Goal: Task Accomplishment & Management: Use online tool/utility

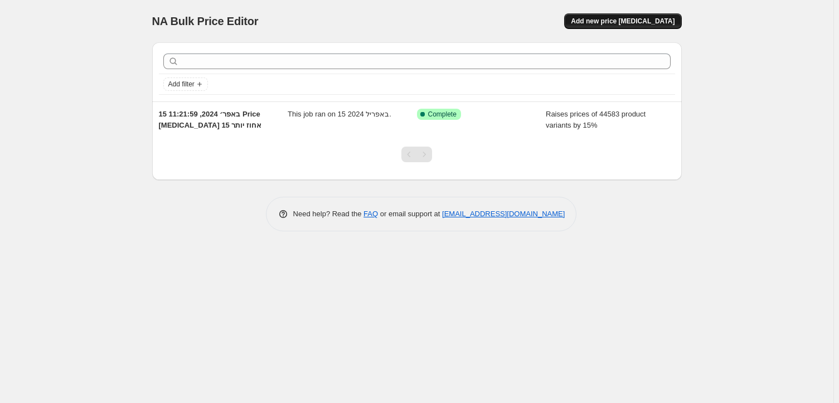
click at [625, 21] on span "Add new price [MEDICAL_DATA]" at bounding box center [623, 21] width 104 height 9
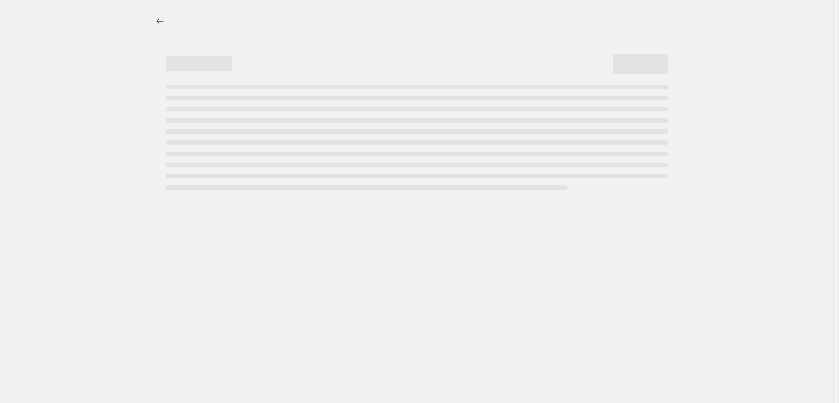
select select "percentage"
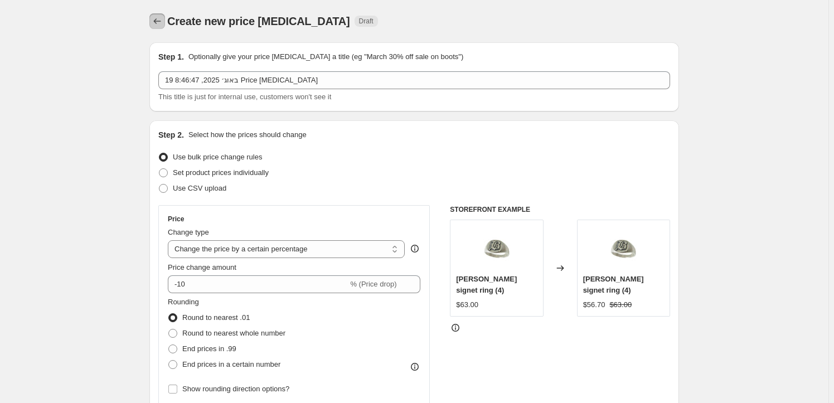
click at [158, 23] on icon "Price change jobs" at bounding box center [157, 21] width 7 height 6
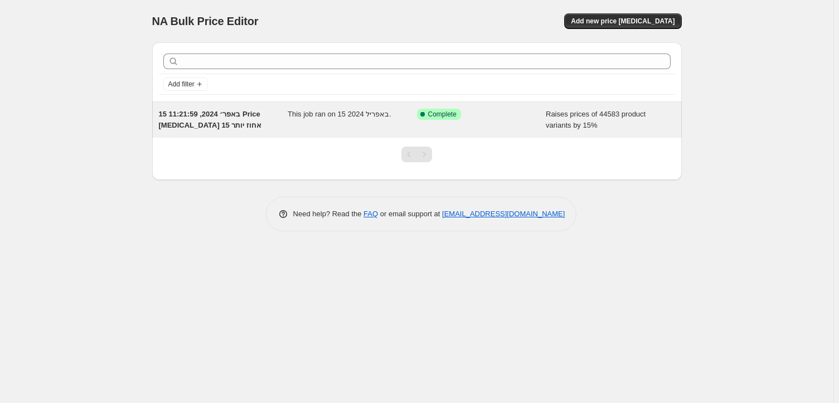
click at [233, 118] on span "15 באפר׳ 2024, 11:21:59 Price [MEDICAL_DATA] 15 אחוז יותר" at bounding box center [210, 120] width 103 height 20
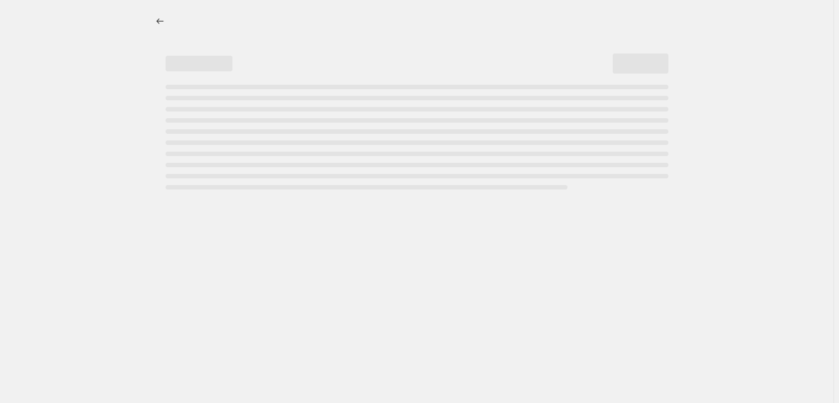
select select "percentage"
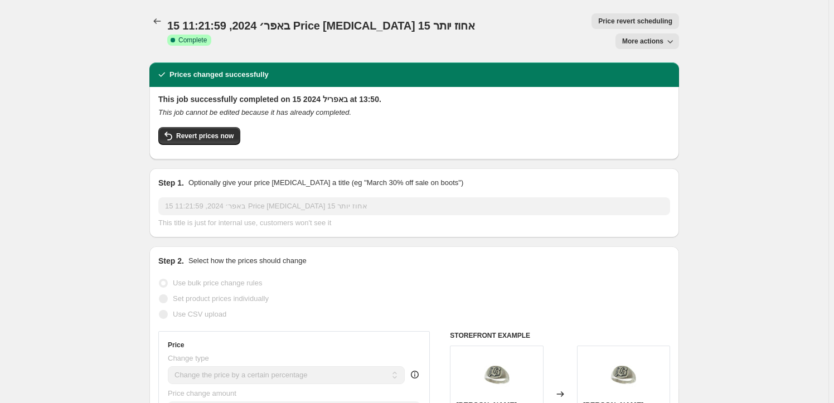
click at [676, 36] on icon "button" at bounding box center [670, 41] width 11 height 11
click at [641, 46] on span "Copy to new job" at bounding box center [650, 44] width 52 height 8
select select "percentage"
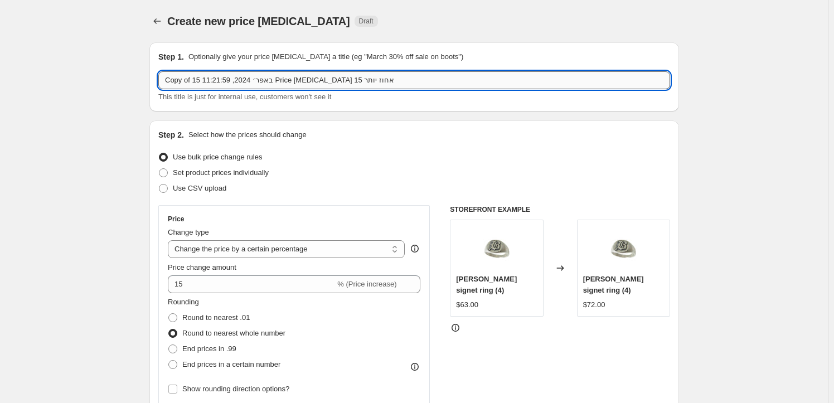
drag, startPoint x: 341, startPoint y: 79, endPoint x: 350, endPoint y: 83, distance: 10.0
click at [350, 83] on input "Copy of 15 באפר׳ 2024, 11:21:59 Price [MEDICAL_DATA] 15 אחוז יותר" at bounding box center [414, 80] width 512 height 18
click at [279, 81] on input "Copy of 15 באפר׳ 2024, 11:21:59 Price [MEDICAL_DATA] 10 אחוז יותר" at bounding box center [414, 80] width 512 height 18
drag, startPoint x: 195, startPoint y: 77, endPoint x: 133, endPoint y: 81, distance: 62.1
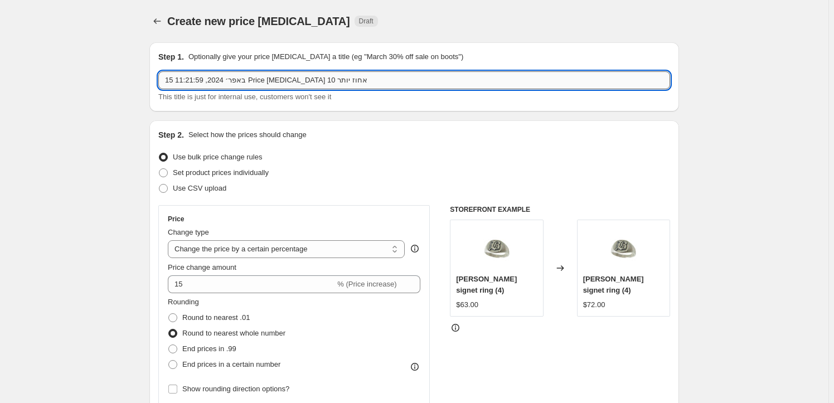
drag, startPoint x: 251, startPoint y: 81, endPoint x: 232, endPoint y: 75, distance: 19.9
click at [232, 75] on input "15 באפר׳ 2024, 11:21:59 Price [MEDICAL_DATA] 10 אחוז יותר" at bounding box center [414, 80] width 512 height 18
drag, startPoint x: 210, startPoint y: 80, endPoint x: 182, endPoint y: 84, distance: 28.2
click at [182, 84] on input "15 אוגוסט 2024, 11:21:59 Price [MEDICAL_DATA] 10 אחוז יותר" at bounding box center [414, 80] width 512 height 18
drag, startPoint x: 171, startPoint y: 80, endPoint x: 178, endPoint y: 84, distance: 8.2
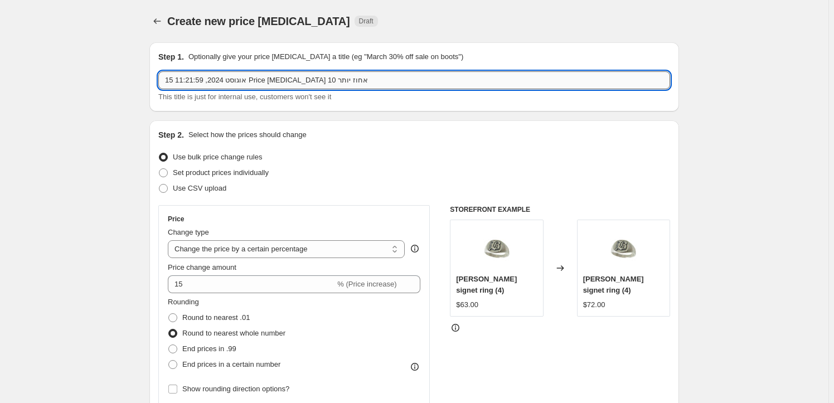
click at [178, 84] on input "15 אוגוסט 2024, 11:21:59 Price [MEDICAL_DATA] 10 אחוז יותר" at bounding box center [414, 80] width 512 height 18
drag, startPoint x: 178, startPoint y: 79, endPoint x: 200, endPoint y: 81, distance: 21.3
click at [200, 81] on input "19 אוגוסט 2024, 11:21:59 Price [MEDICAL_DATA] 10 אחוז יותר" at bounding box center [414, 80] width 512 height 18
click at [181, 76] on input "19 5אוגוסט 20249 Price [MEDICAL_DATA] 10 אחוז יותר" at bounding box center [414, 80] width 512 height 18
click at [182, 79] on input "19 5אוגוסט 20249 Price [MEDICAL_DATA] 10 אחוז יותר" at bounding box center [414, 80] width 512 height 18
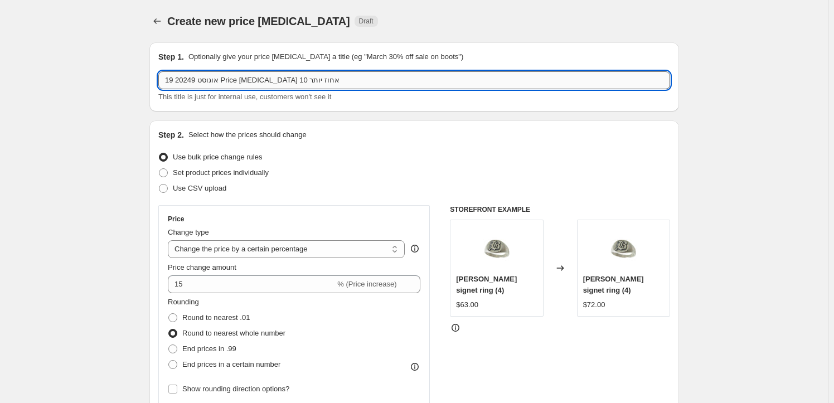
click at [200, 77] on input "19 אוגוסט 20249 Price [MEDICAL_DATA] 10 אחוז יותר" at bounding box center [414, 80] width 512 height 18
click at [199, 80] on input "19 אוגוסט 20249 Price [MEDICAL_DATA] 10 אחוז יותר" at bounding box center [414, 80] width 512 height 18
click at [199, 78] on input "19 אוגוסט 20249 Price [MEDICAL_DATA] 10 אחוז יותר" at bounding box center [414, 80] width 512 height 18
click at [201, 78] on input "19 אוגוסט 20249 Price [MEDICAL_DATA] 10 אחוז יותר" at bounding box center [414, 80] width 512 height 18
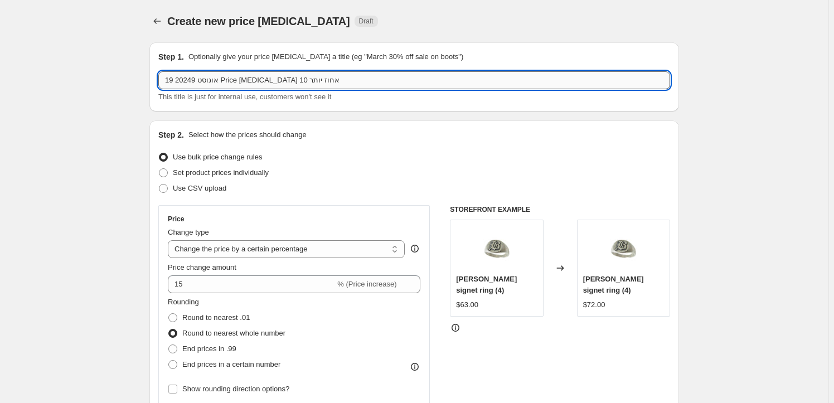
click at [201, 78] on input "19 אוגוסט 20249 Price [MEDICAL_DATA] 10 אחוז יותר" at bounding box center [414, 80] width 512 height 18
type input "19 אוגוסט 2024 Price [MEDICAL_DATA] 10 אחוז יותר"
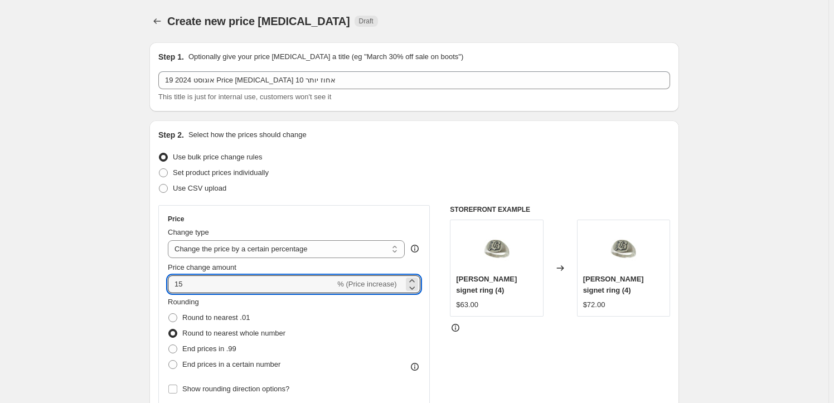
drag, startPoint x: 204, startPoint y: 282, endPoint x: 151, endPoint y: 281, distance: 53.6
type input "10"
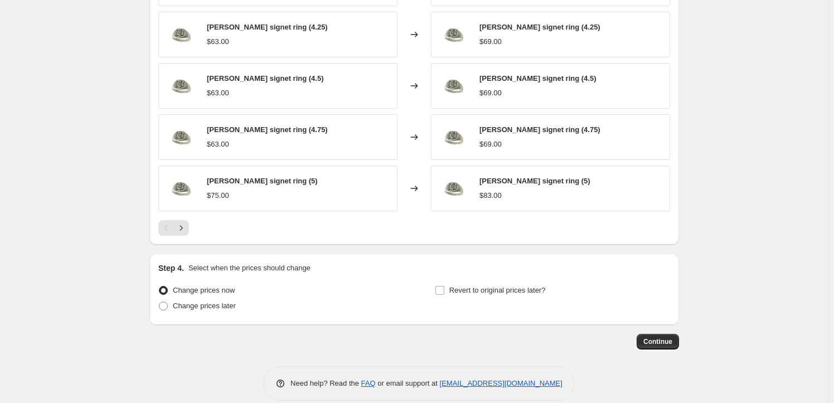
scroll to position [875, 0]
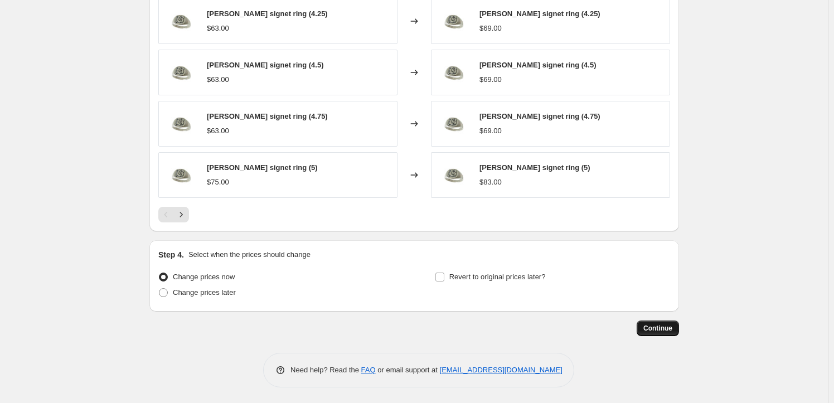
click at [648, 327] on span "Continue" at bounding box center [658, 328] width 29 height 9
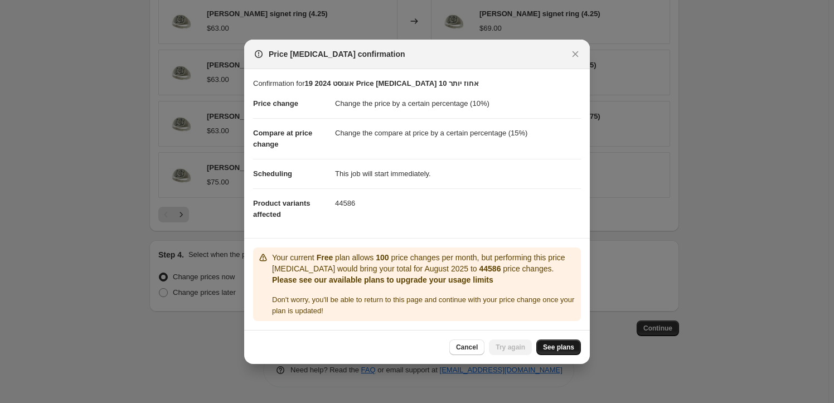
click at [561, 352] on span "See plans" at bounding box center [558, 347] width 31 height 9
click at [461, 352] on span "Cancel" at bounding box center [467, 347] width 22 height 9
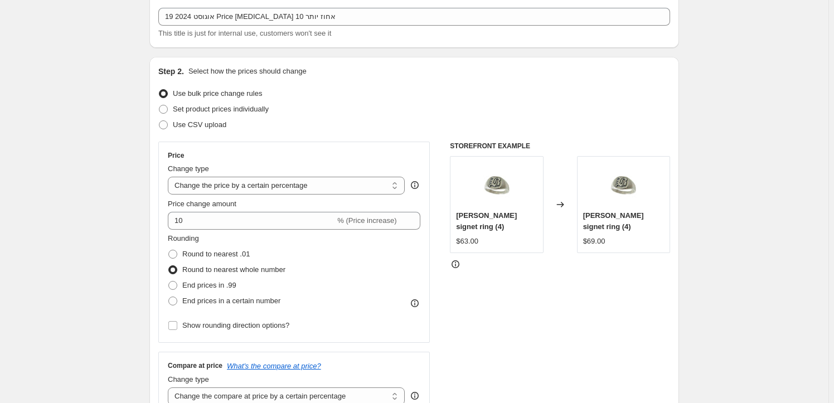
scroll to position [0, 0]
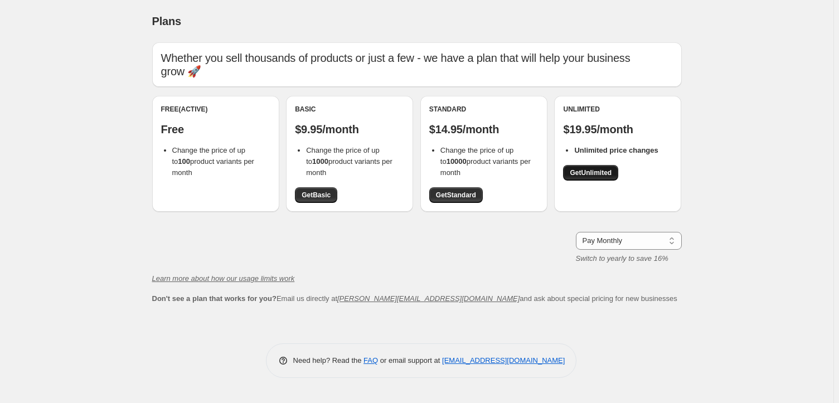
click at [601, 171] on span "Get Unlimited" at bounding box center [591, 172] width 42 height 9
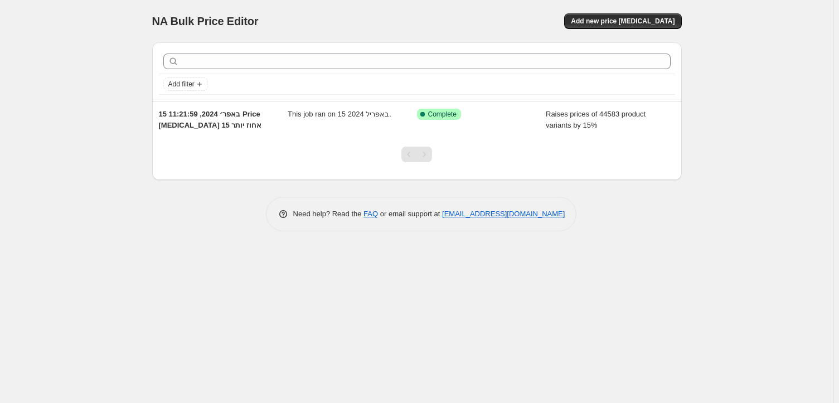
click at [429, 156] on div "Pagination" at bounding box center [425, 155] width 16 height 16
click at [406, 157] on div "Pagination" at bounding box center [410, 155] width 16 height 16
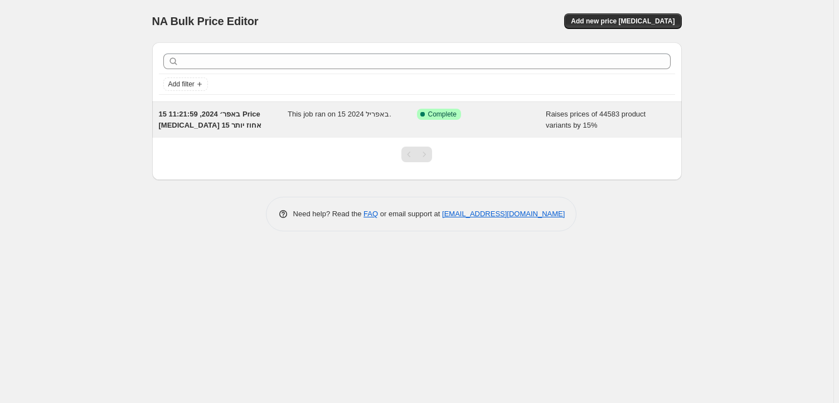
click at [331, 117] on span "This job ran on 15 באפריל 2024." at bounding box center [340, 114] width 104 height 8
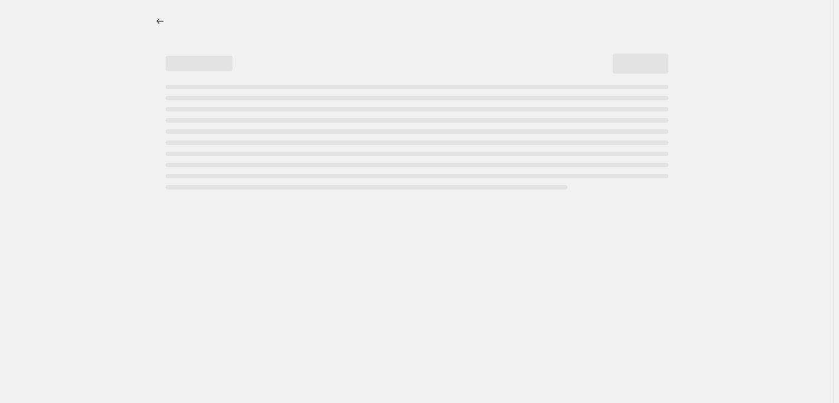
select select "percentage"
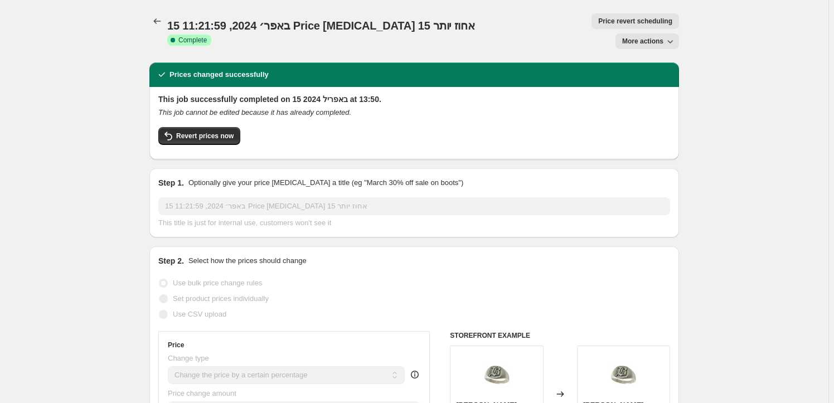
click at [650, 37] on span "More actions" at bounding box center [642, 41] width 41 height 9
click at [657, 47] on span "Copy to new job" at bounding box center [650, 44] width 52 height 8
select select "percentage"
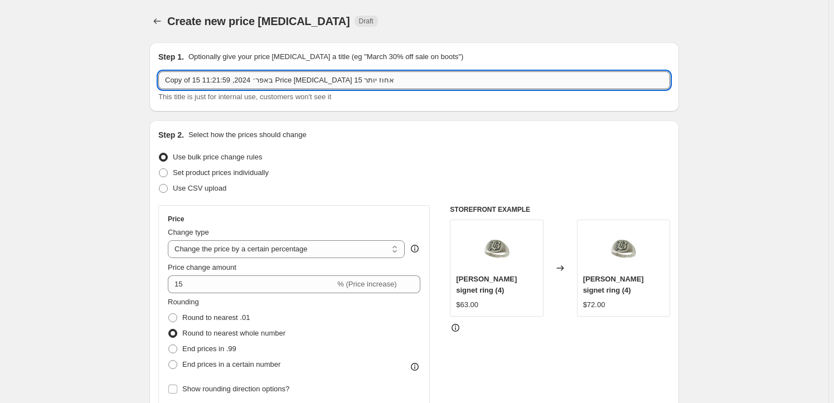
drag, startPoint x: 235, startPoint y: 77, endPoint x: 230, endPoint y: 78, distance: 5.6
click at [230, 78] on input "Copy of 15 באפר׳ 2024, 11:21:59 Price [MEDICAL_DATA] 15 אחוז יותר" at bounding box center [414, 80] width 512 height 18
click at [219, 82] on input "Copy of 15 באפר׳ 2024, 11:21:59 Price [MEDICAL_DATA] 15 אחוז יותר" at bounding box center [414, 80] width 512 height 18
drag, startPoint x: 208, startPoint y: 78, endPoint x: 234, endPoint y: 78, distance: 26.2
click at [234, 78] on input "Copy of 15 באפר׳ 2024, 11:21:59 Price [MEDICAL_DATA] 15 אחוז יותר" at bounding box center [414, 80] width 512 height 18
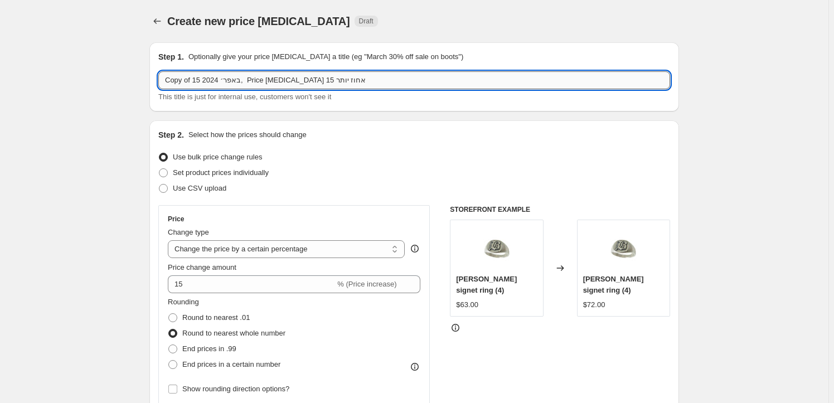
drag, startPoint x: 229, startPoint y: 78, endPoint x: 245, endPoint y: 83, distance: 16.9
click at [245, 83] on input "Copy of 15 באפר׳ 2024, Price change job 15 אחוז יותר" at bounding box center [414, 80] width 512 height 18
drag, startPoint x: 195, startPoint y: 77, endPoint x: 163, endPoint y: 81, distance: 32.7
click at [163, 81] on input "Copy of 15 באוגוסט׳ 2024, Price change job 15 אחוז יותר" at bounding box center [414, 80] width 512 height 18
click at [175, 79] on input "15 באוגוסט׳ 2024, Price change job 15 אחוז יותר" at bounding box center [414, 80] width 512 height 18
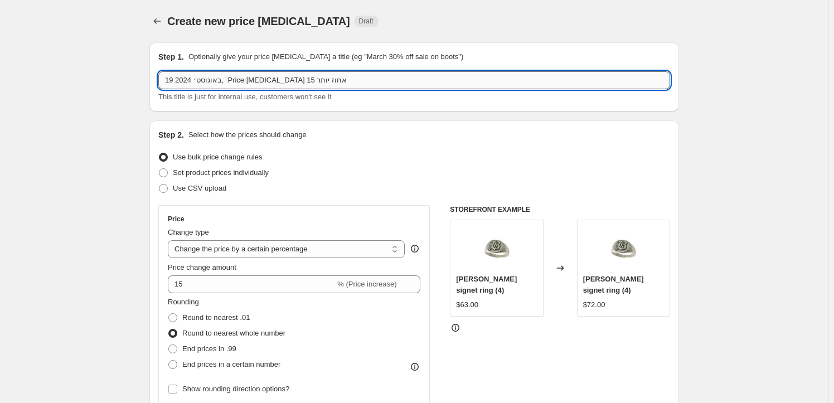
click at [298, 78] on input "19 באוגוסט׳ 2024, Price change job 15 אחוז יותר" at bounding box center [414, 80] width 512 height 18
type input "19 באוגוסט׳ 2024, Price change job 10 אחוז יותר"
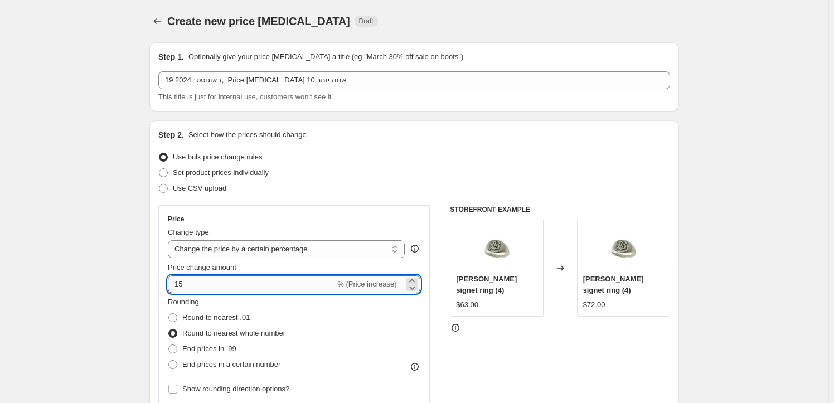
click at [180, 282] on input "15" at bounding box center [251, 285] width 167 height 18
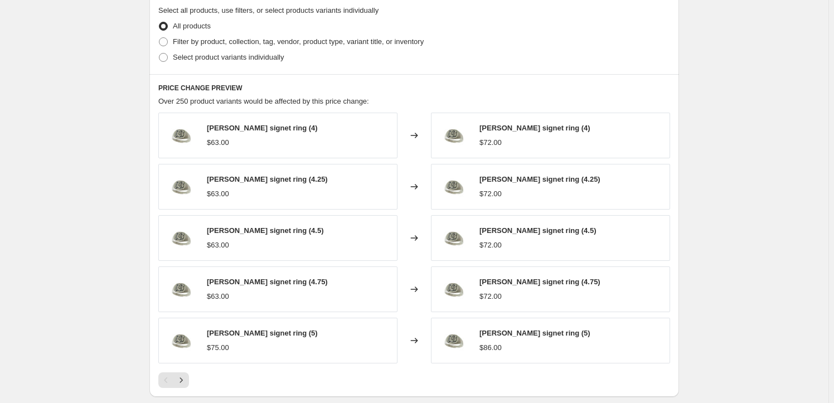
scroll to position [875, 0]
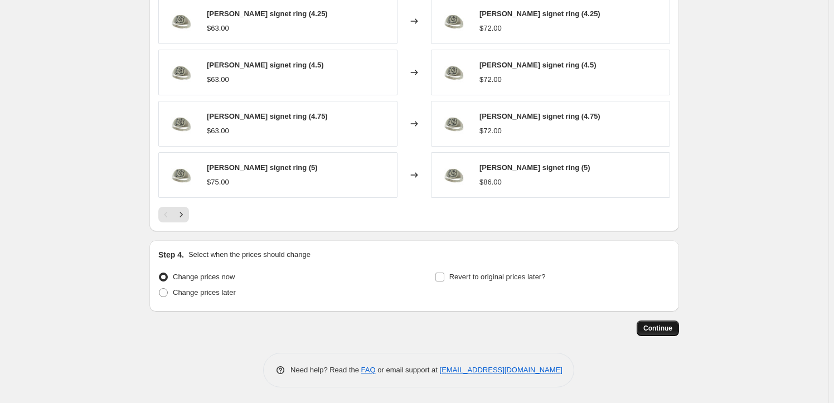
type input "10"
click at [664, 326] on span "Continue" at bounding box center [658, 328] width 29 height 9
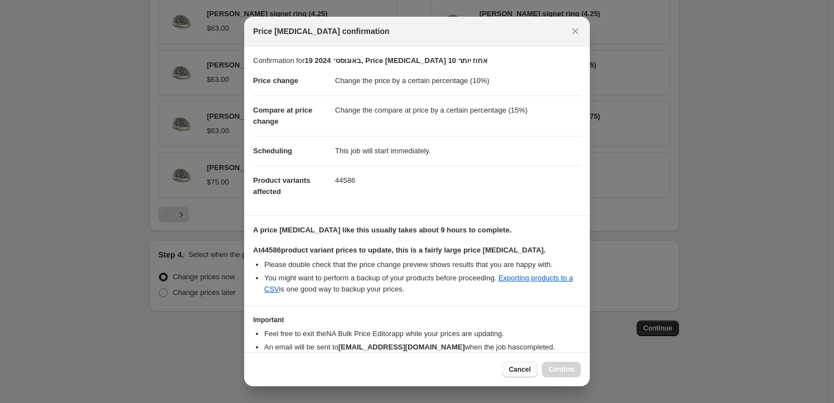
click at [519, 370] on span "Cancel" at bounding box center [520, 369] width 22 height 9
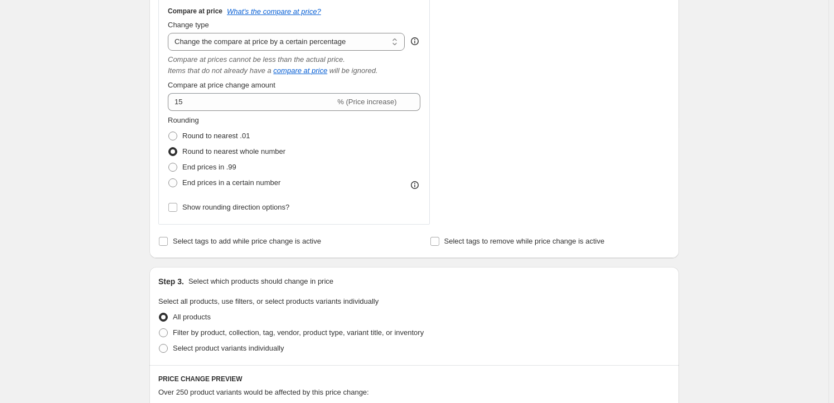
scroll to position [267, 0]
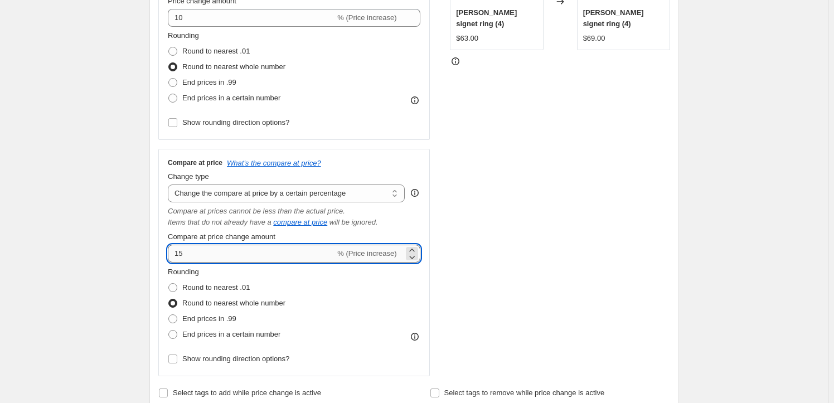
click at [180, 253] on input "15" at bounding box center [251, 254] width 167 height 18
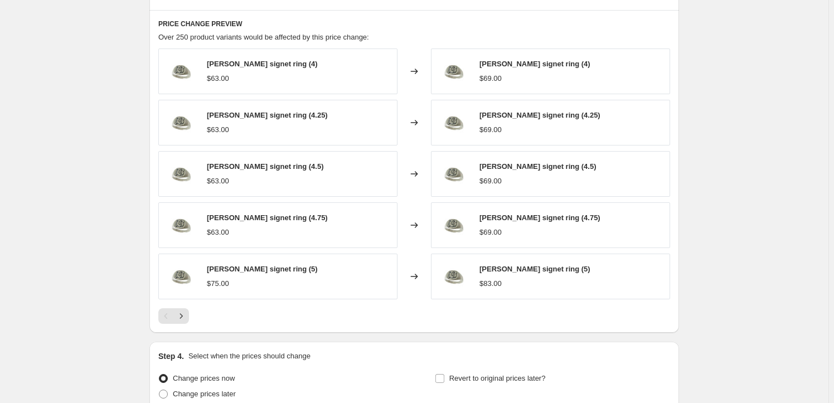
scroll to position [875, 0]
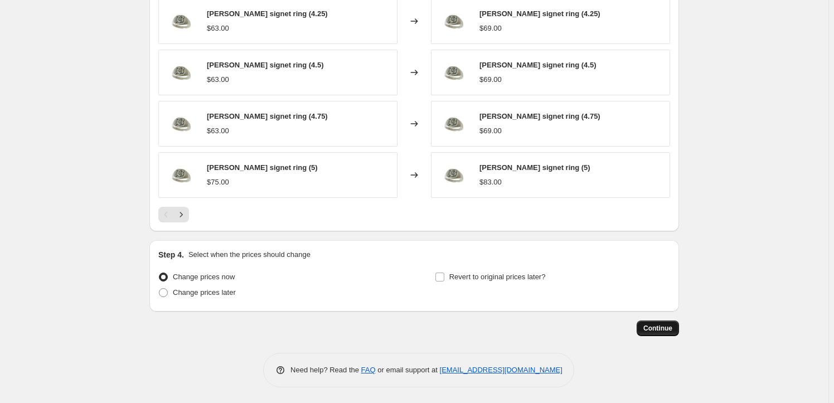
type input "10"
click at [658, 329] on span "Continue" at bounding box center [658, 328] width 29 height 9
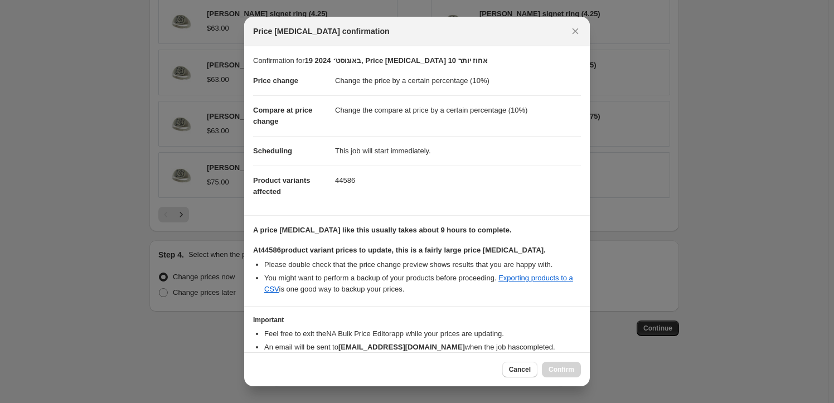
scroll to position [69, 0]
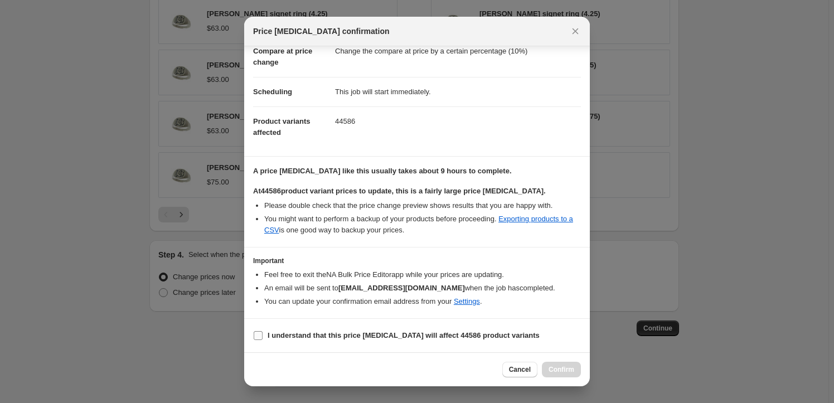
click at [257, 337] on input "I understand that this price change job will affect 44586 product variants" at bounding box center [258, 335] width 9 height 9
checkbox input "true"
click at [563, 370] on span "Confirm" at bounding box center [562, 369] width 26 height 9
type input "19 באוגוסט׳ 2024, Price change job 10 אחוז יותר"
